Goal: Use online tool/utility: Use online tool/utility

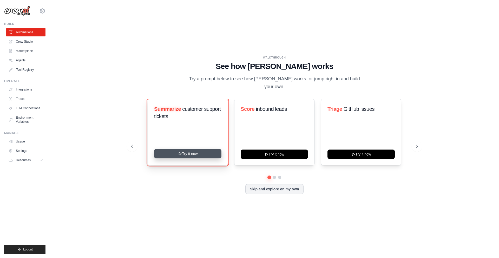
click at [184, 149] on button "Try it now" at bounding box center [187, 153] width 67 height 9
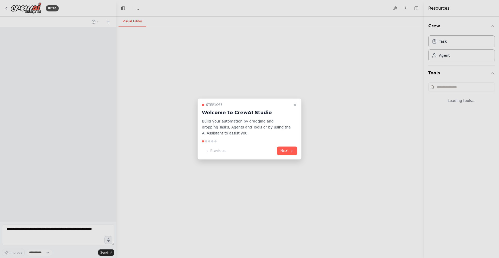
select select "****"
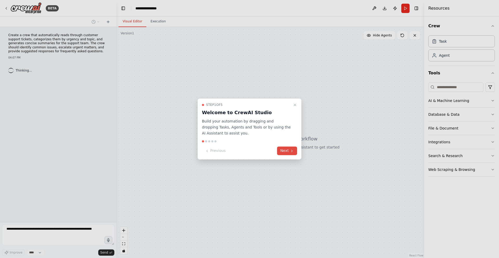
click at [284, 148] on button "Next" at bounding box center [287, 151] width 20 height 9
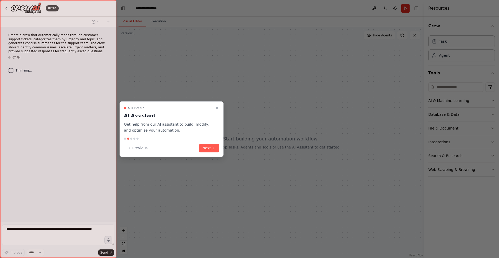
click at [284, 148] on div at bounding box center [249, 129] width 499 height 258
click at [207, 146] on button "Next" at bounding box center [209, 148] width 20 height 9
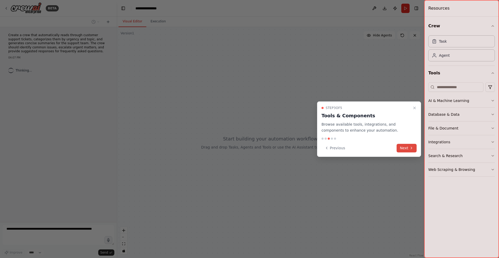
click at [413, 146] on icon at bounding box center [411, 148] width 4 height 4
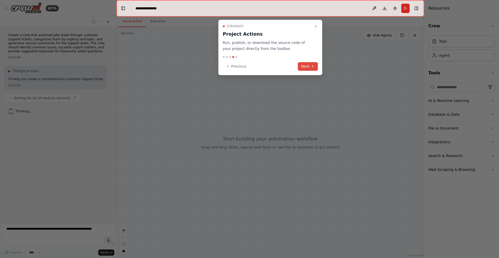
click at [308, 66] on button "Next" at bounding box center [308, 66] width 20 height 9
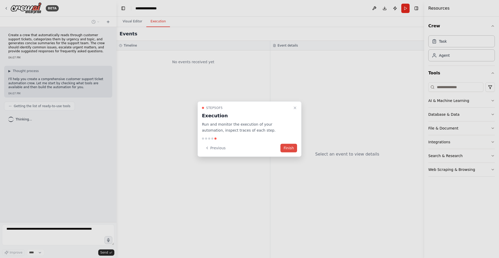
click at [286, 148] on button "Finish" at bounding box center [288, 147] width 17 height 9
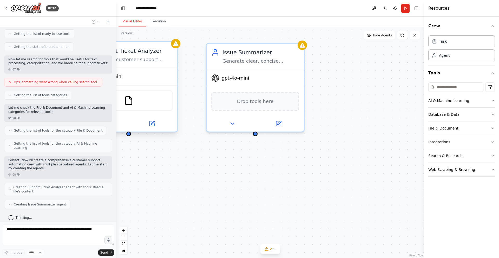
scroll to position [85, 0]
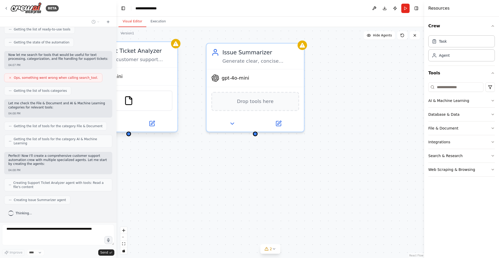
click at [159, 56] on div "Support Ticket Analyzer Analyze customer support tickets from {ticket_source} t…" at bounding box center [134, 55] width 77 height 16
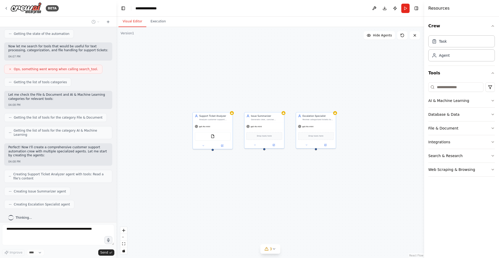
drag, startPoint x: 169, startPoint y: 107, endPoint x: 235, endPoint y: 169, distance: 90.5
click at [235, 169] on div "Support Ticket Analyzer Analyze customer support tickets from {ticket_source} t…" at bounding box center [270, 142] width 308 height 231
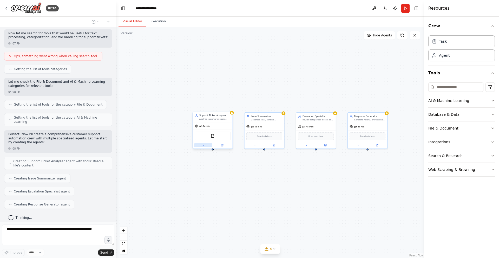
click at [203, 144] on icon at bounding box center [203, 145] width 3 height 3
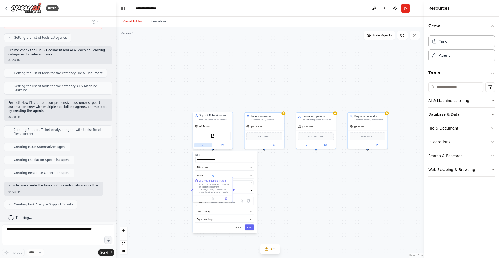
click at [203, 144] on icon at bounding box center [203, 145] width 3 height 3
click at [223, 86] on div ".deletable-edge-delete-btn { width: 20px; height: 20px; border: 0px solid #ffff…" at bounding box center [270, 142] width 308 height 231
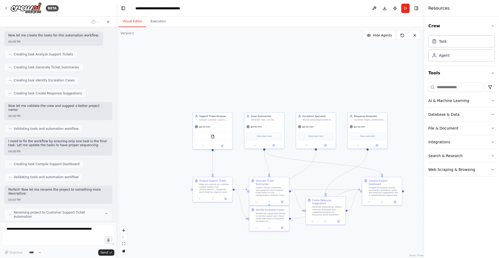
scroll to position [284, 0]
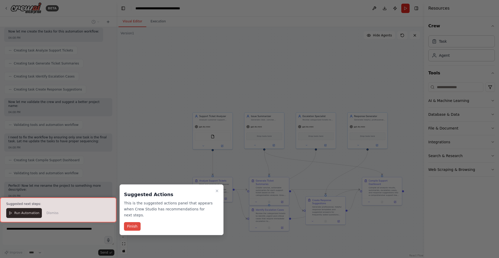
click at [131, 227] on button "Finish" at bounding box center [132, 226] width 17 height 9
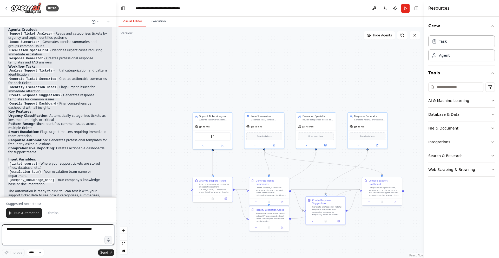
scroll to position [492, 0]
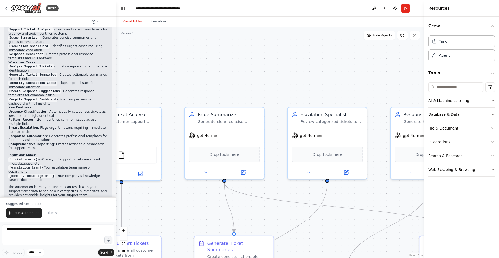
drag, startPoint x: 323, startPoint y: 85, endPoint x: 245, endPoint y: 82, distance: 78.3
click at [245, 82] on div ".deletable-edge-delete-btn { width: 20px; height: 20px; border: 0px solid #ffff…" at bounding box center [270, 142] width 308 height 231
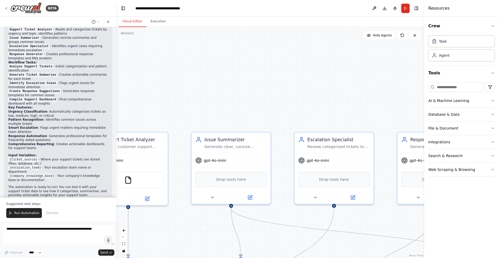
drag, startPoint x: 316, startPoint y: 91, endPoint x: 322, endPoint y: 116, distance: 25.7
click at [322, 116] on div ".deletable-edge-delete-btn { width: 20px; height: 20px; border: 0px solid #ffff…" at bounding box center [270, 142] width 308 height 231
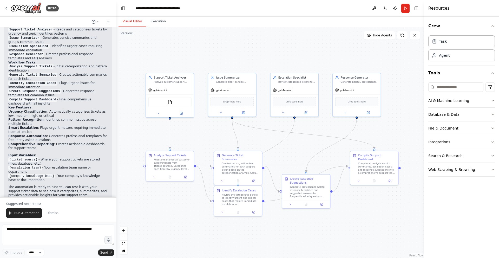
drag, startPoint x: 182, startPoint y: 186, endPoint x: 150, endPoint y: 133, distance: 61.9
click at [150, 133] on div ".deletable-edge-delete-btn { width: 20px; height: 20px; border: 0px solid #ffff…" at bounding box center [270, 142] width 308 height 231
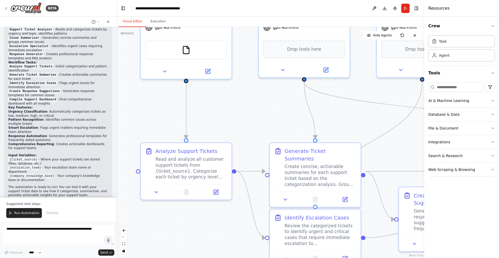
click at [158, 122] on div ".deletable-edge-delete-btn { width: 20px; height: 20px; border: 0px solid #ffff…" at bounding box center [270, 142] width 308 height 231
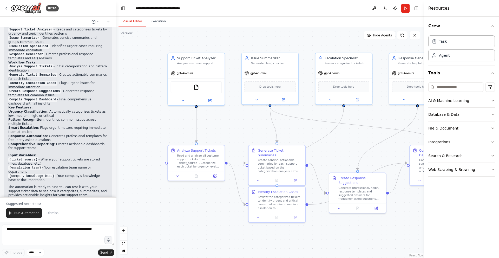
drag, startPoint x: 200, startPoint y: 105, endPoint x: 220, endPoint y: 114, distance: 22.0
click at [220, 114] on div ".deletable-edge-delete-btn { width: 20px; height: 20px; border: 0px solid #ffff…" at bounding box center [270, 142] width 308 height 231
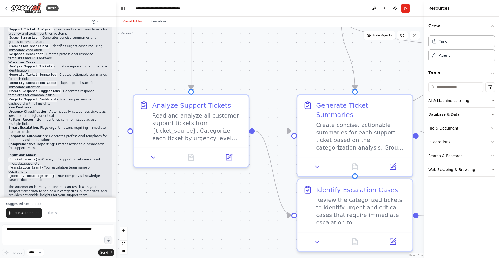
drag, startPoint x: 265, startPoint y: 116, endPoint x: 236, endPoint y: 77, distance: 48.7
click at [236, 77] on div ".deletable-edge-delete-btn { width: 20px; height: 20px; border: 0px solid #ffff…" at bounding box center [270, 142] width 308 height 231
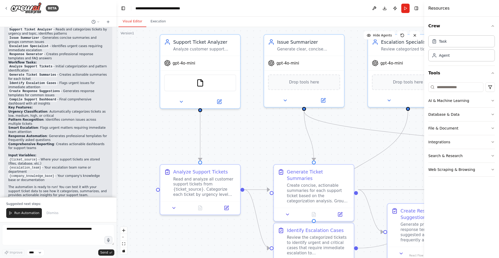
drag, startPoint x: 273, startPoint y: 78, endPoint x: 257, endPoint y: 155, distance: 78.2
click at [257, 156] on div ".deletable-edge-delete-btn { width: 20px; height: 20px; border: 0px solid #ffff…" at bounding box center [270, 142] width 308 height 231
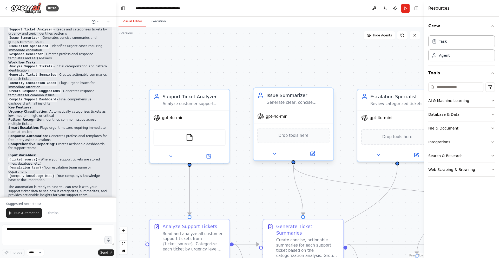
drag, startPoint x: 345, startPoint y: 51, endPoint x: 331, endPoint y: 102, distance: 51.9
click at [332, 102] on div ".deletable-edge-delete-btn { width: 20px; height: 20px; border: 0px solid #ffff…" at bounding box center [270, 142] width 308 height 231
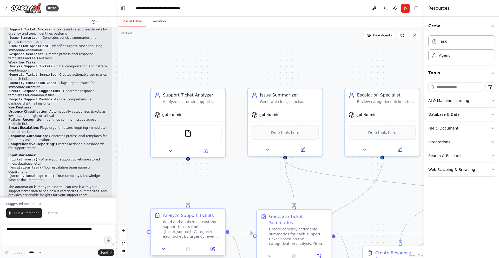
drag, startPoint x: 230, startPoint y: 231, endPoint x: 224, endPoint y: 235, distance: 7.6
click at [224, 235] on div ".deletable-edge-delete-btn { width: 20px; height: 20px; border: 0px solid #ffff…" at bounding box center [299, 191] width 359 height 269
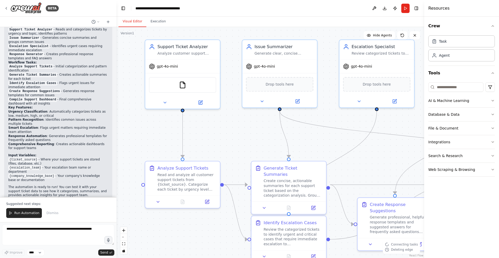
drag, startPoint x: 239, startPoint y: 188, endPoint x: 232, endPoint y: 128, distance: 60.1
click at [232, 128] on div ".deletable-edge-delete-btn { width: 20px; height: 20px; border: 0px solid #ffff…" at bounding box center [270, 142] width 308 height 231
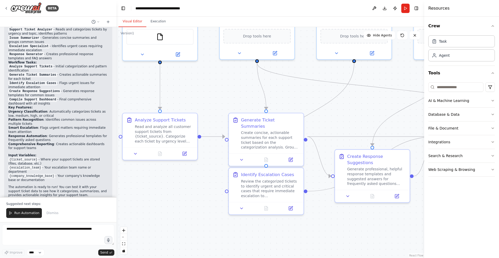
drag, startPoint x: 232, startPoint y: 128, endPoint x: 210, endPoint y: 92, distance: 42.3
click at [210, 92] on div ".deletable-edge-delete-btn { width: 20px; height: 20px; border: 0px solid #ffff…" at bounding box center [270, 142] width 308 height 231
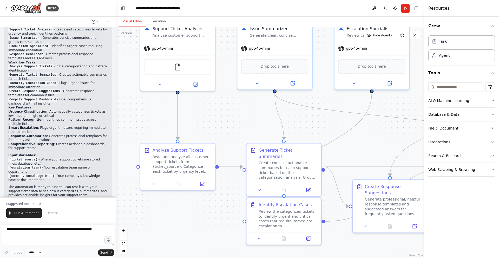
drag, startPoint x: 201, startPoint y: 137, endPoint x: 216, endPoint y: 164, distance: 30.9
click at [216, 164] on div ".deletable-edge-delete-btn { width: 20px; height: 20px; border: 0px solid #ffff…" at bounding box center [270, 142] width 308 height 231
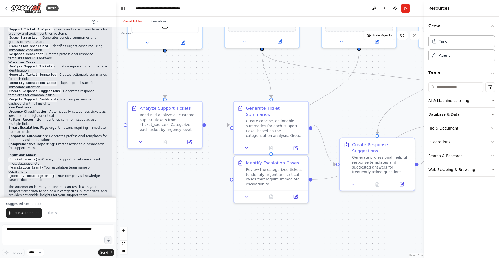
drag, startPoint x: 215, startPoint y: 164, endPoint x: 208, endPoint y: 126, distance: 39.5
click at [208, 126] on div ".deletable-edge-delete-btn { width: 20px; height: 20px; border: 0px solid #ffff…" at bounding box center [270, 142] width 308 height 231
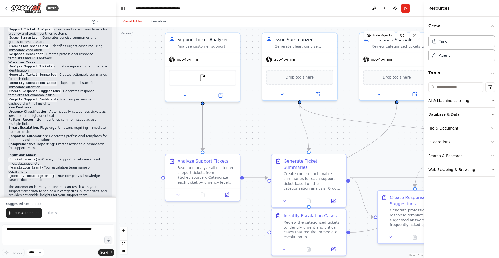
drag, startPoint x: 215, startPoint y: 145, endPoint x: 238, endPoint y: 181, distance: 43.2
click at [238, 182] on div ".deletable-edge-delete-btn { width: 20px; height: 20px; border: 0px solid #ffff…" at bounding box center [270, 142] width 308 height 231
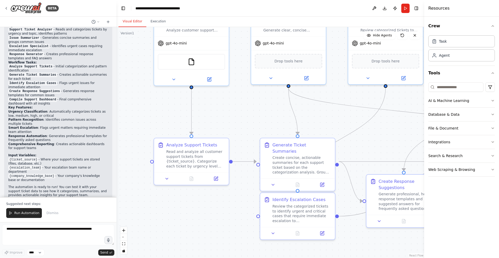
click at [238, 181] on div ".deletable-edge-delete-btn { width: 20px; height: 20px; border: 0px solid #ffff…" at bounding box center [270, 142] width 308 height 231
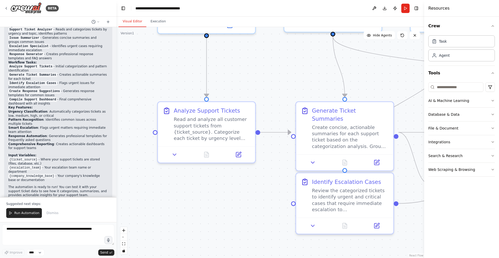
drag, startPoint x: 258, startPoint y: 121, endPoint x: 256, endPoint y: 82, distance: 39.0
click at [256, 82] on div ".deletable-edge-delete-btn { width: 20px; height: 20px; border: 0px solid #ffff…" at bounding box center [270, 142] width 308 height 231
click at [230, 117] on div "Read and analyze all customer support tickets from {ticket_source}. Categorize …" at bounding box center [211, 127] width 77 height 25
